Goal: Find specific page/section: Find specific page/section

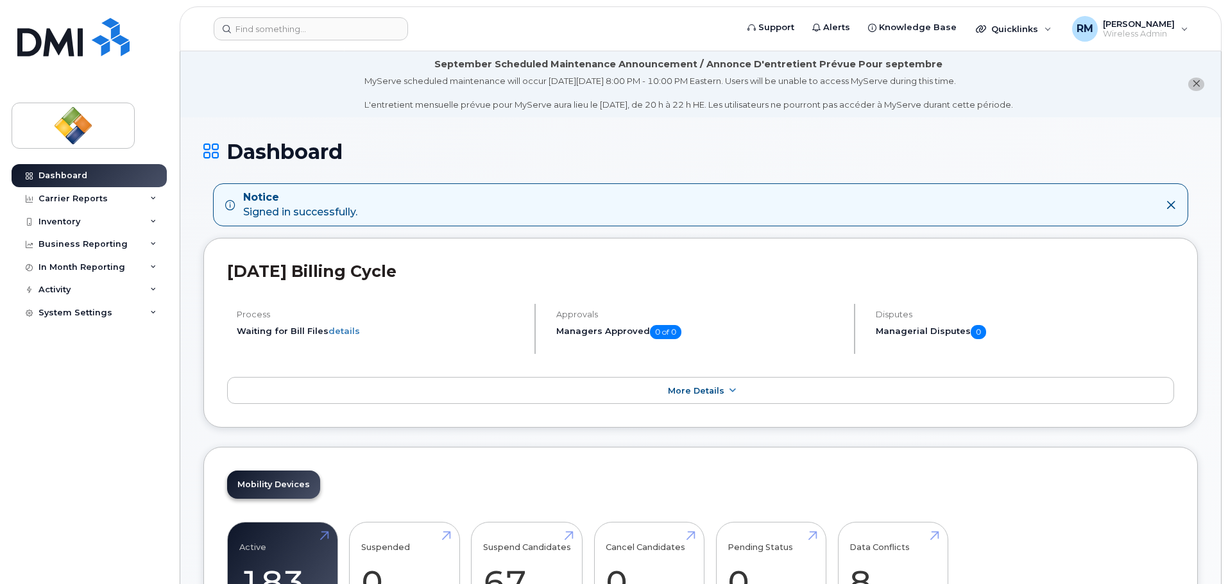
click at [276, 96] on li "September Scheduled Maintenance Announcement / Annonce D'entretient Prévue Pour…" at bounding box center [700, 84] width 1041 height 66
click at [61, 314] on div "System Settings" at bounding box center [75, 313] width 74 height 10
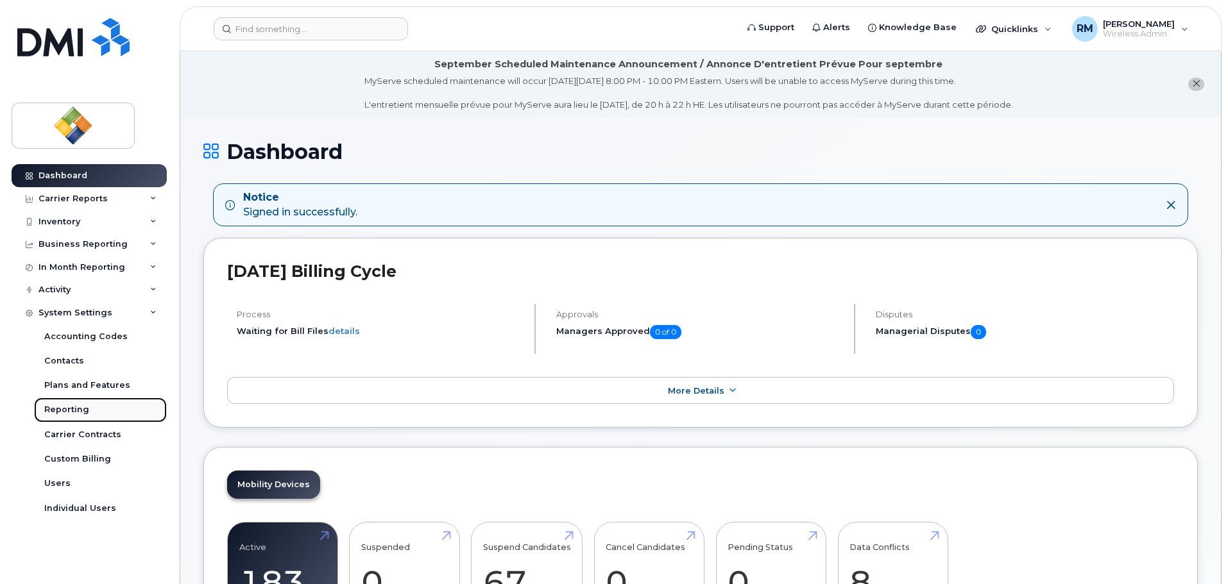
click at [62, 412] on div "Reporting" at bounding box center [66, 410] width 45 height 12
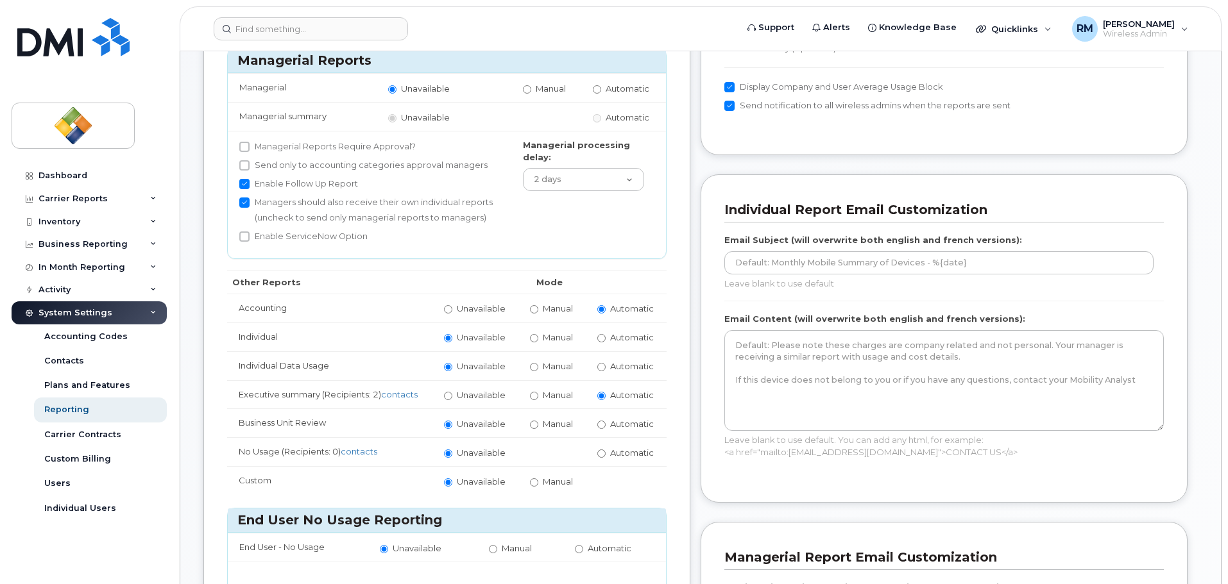
scroll to position [321, 0]
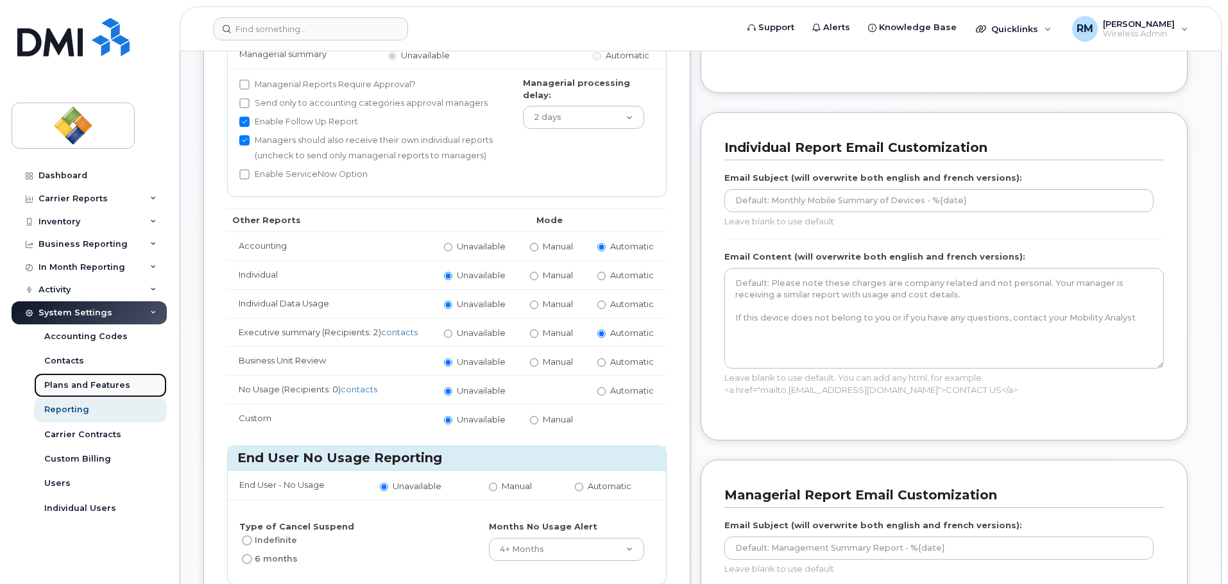
click at [67, 386] on div "Plans and Features" at bounding box center [87, 386] width 86 height 12
click at [67, 363] on div "Contacts" at bounding box center [64, 361] width 40 height 12
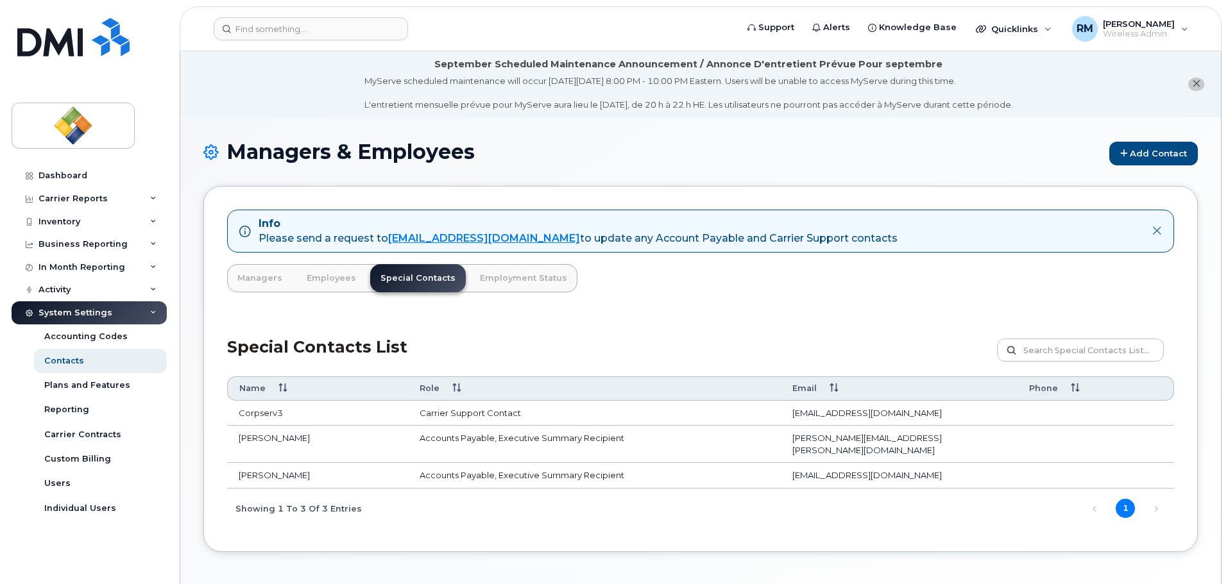
scroll to position [64, 0]
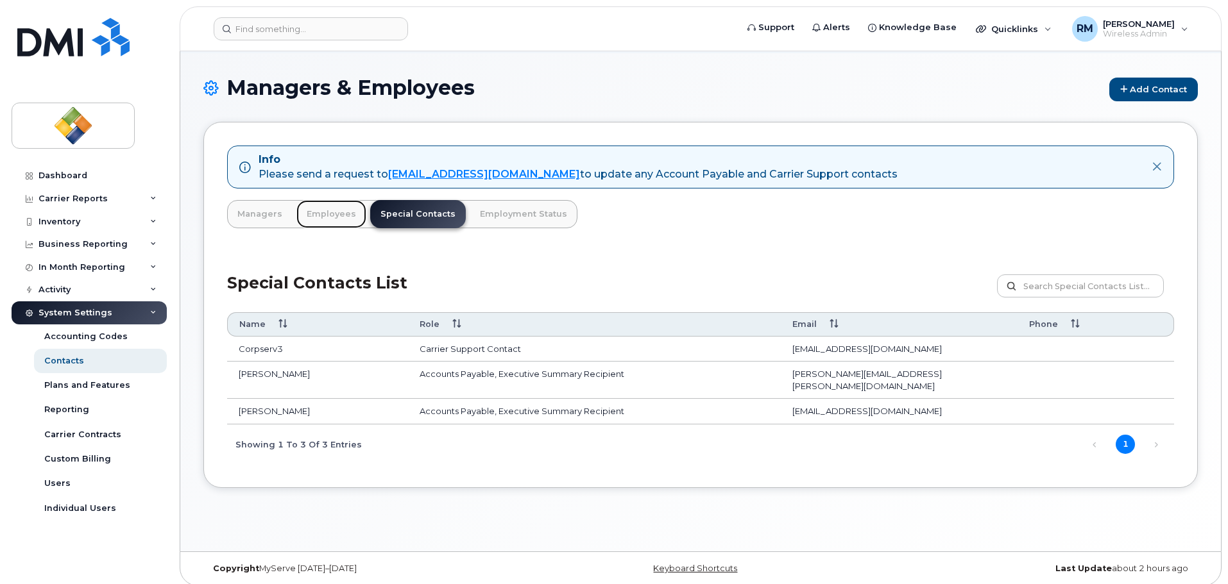
click at [328, 214] on link "Employees" at bounding box center [331, 214] width 70 height 28
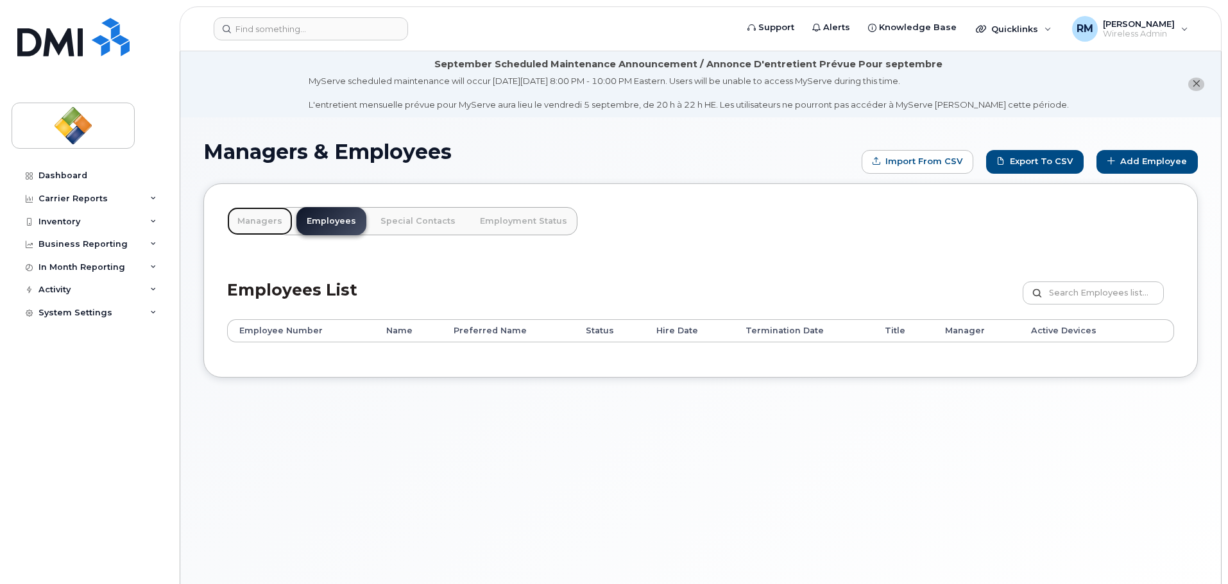
click at [268, 220] on link "Managers" at bounding box center [259, 221] width 65 height 28
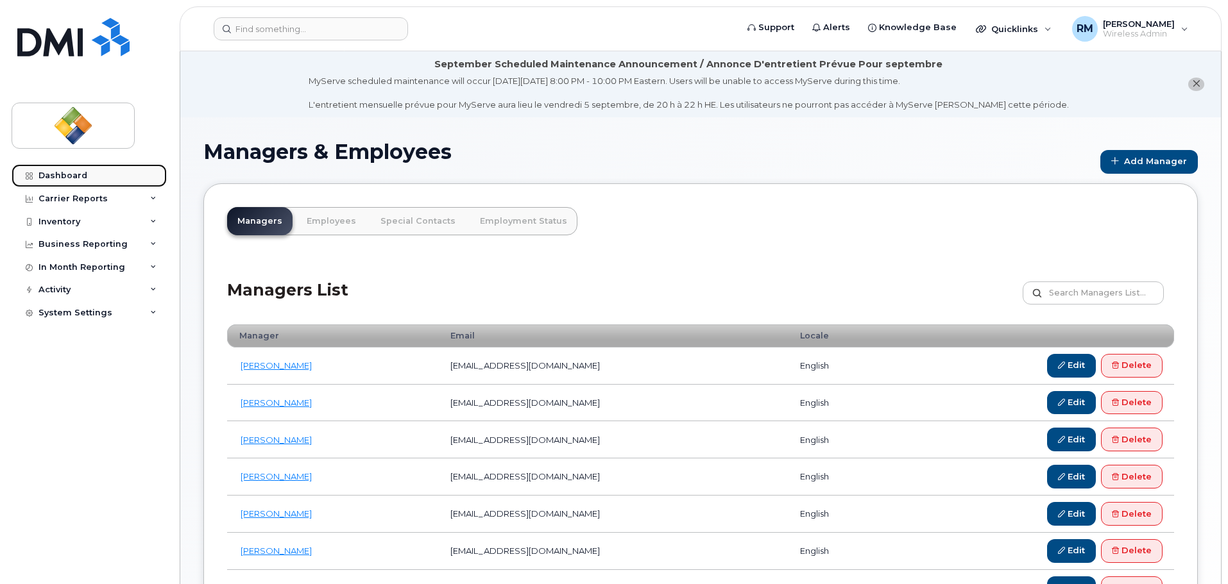
click at [59, 178] on div "Dashboard" at bounding box center [62, 176] width 49 height 10
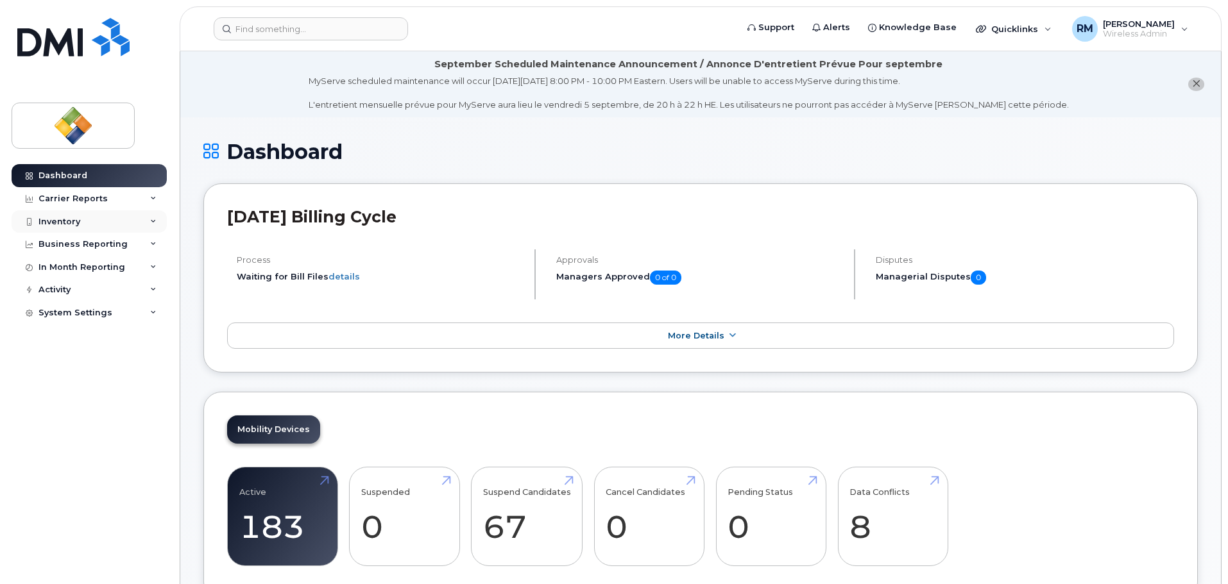
click at [60, 223] on div "Inventory" at bounding box center [59, 222] width 42 height 10
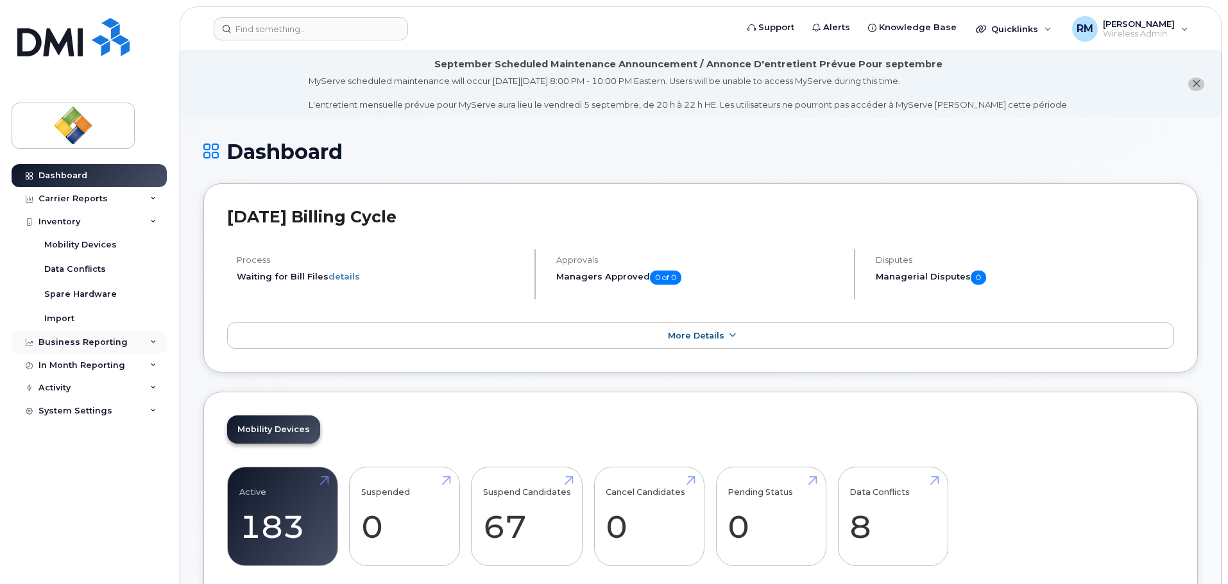
click at [59, 346] on div "Business Reporting" at bounding box center [82, 342] width 89 height 10
click at [63, 411] on div "Activity" at bounding box center [54, 413] width 32 height 10
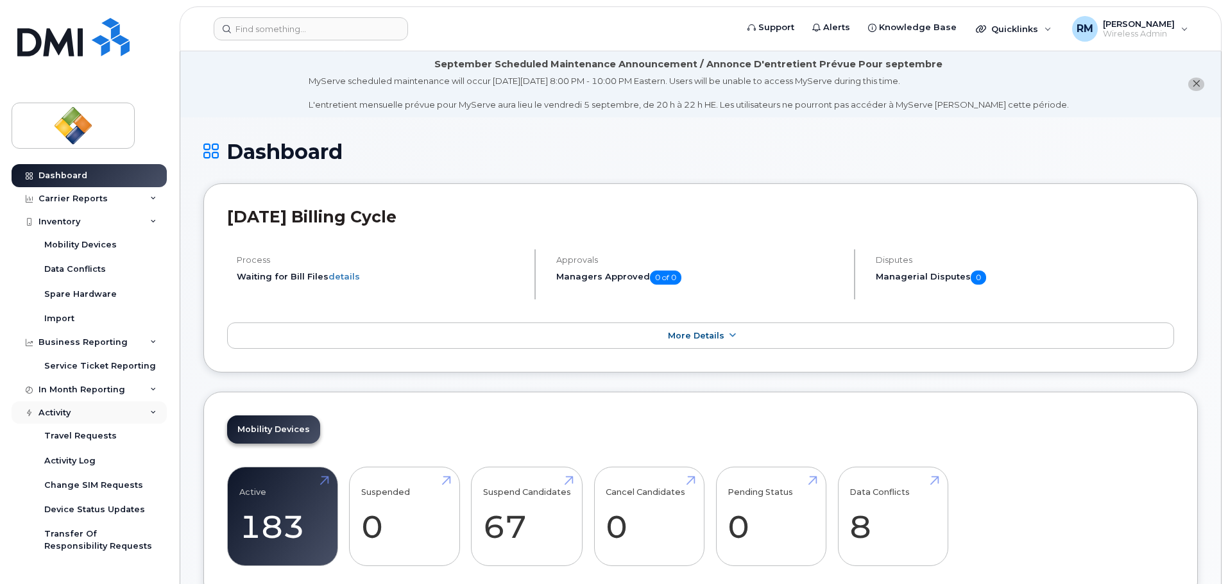
click at [63, 411] on div "Activity" at bounding box center [54, 413] width 32 height 10
click at [69, 435] on div "System Settings" at bounding box center [75, 435] width 74 height 10
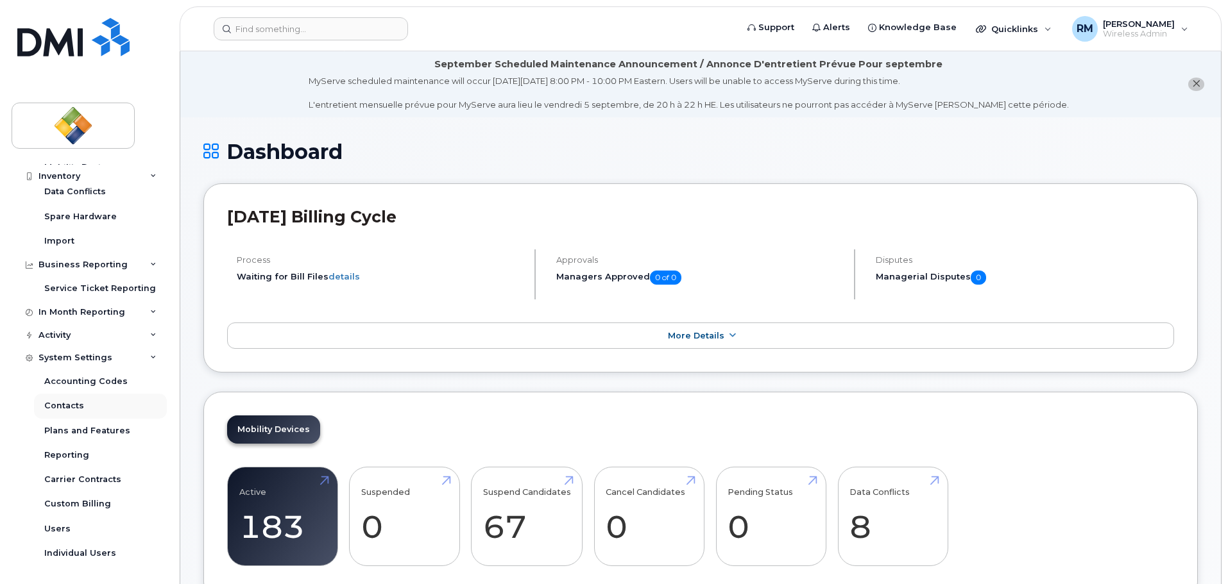
scroll to position [78, 0]
click at [83, 393] on div "Accounting Codes Contacts Plans and Features Reporting Carrier Contracts Custom…" at bounding box center [102, 467] width 136 height 196
click at [84, 387] on div "Accounting Codes" at bounding box center [85, 381] width 83 height 12
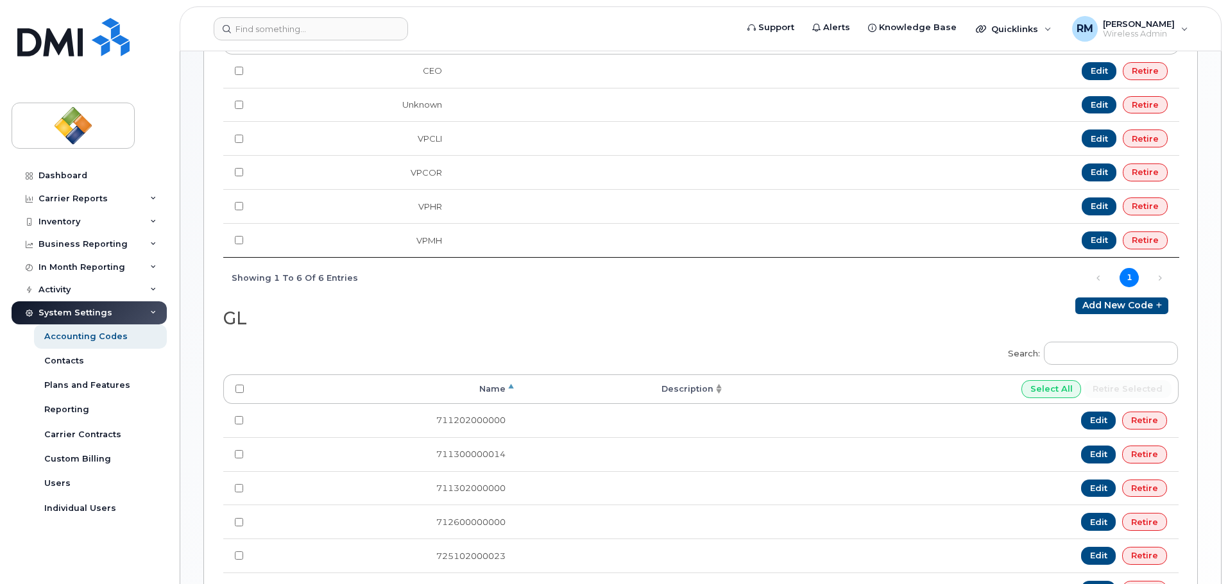
scroll to position [385, 0]
